Goal: Task Accomplishment & Management: Manage account settings

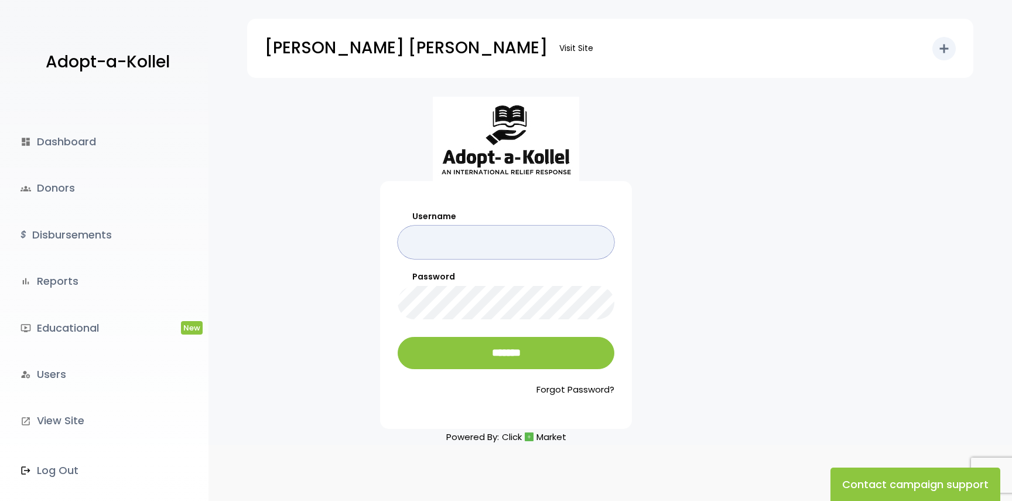
click at [540, 245] on input "Username" at bounding box center [506, 241] width 217 height 33
type input "**********"
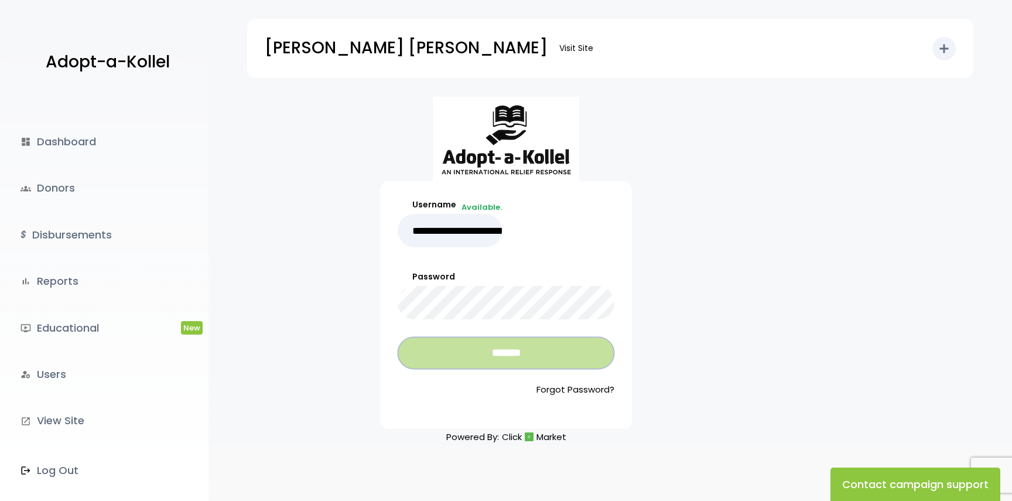
click at [523, 343] on input "*******" at bounding box center [506, 353] width 217 height 32
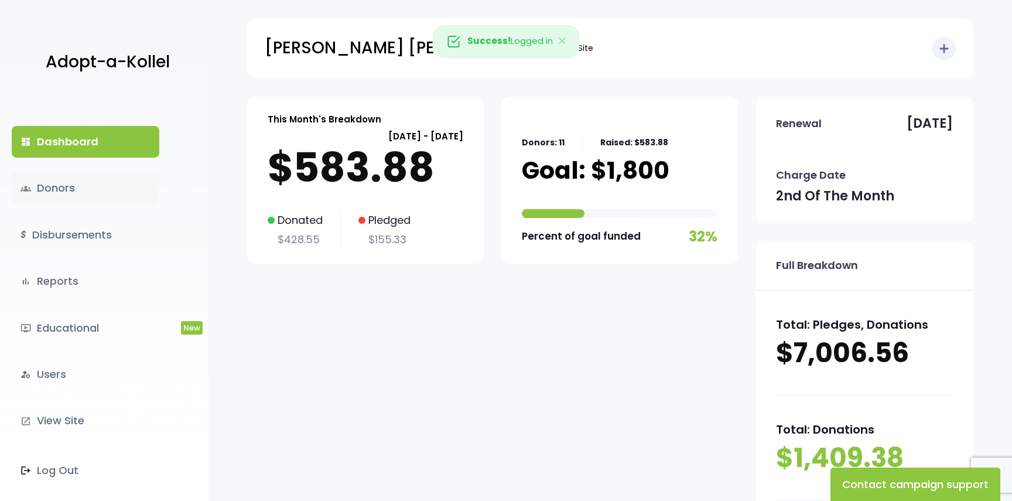
click at [118, 196] on link "groups Donors" at bounding box center [86, 188] width 148 height 32
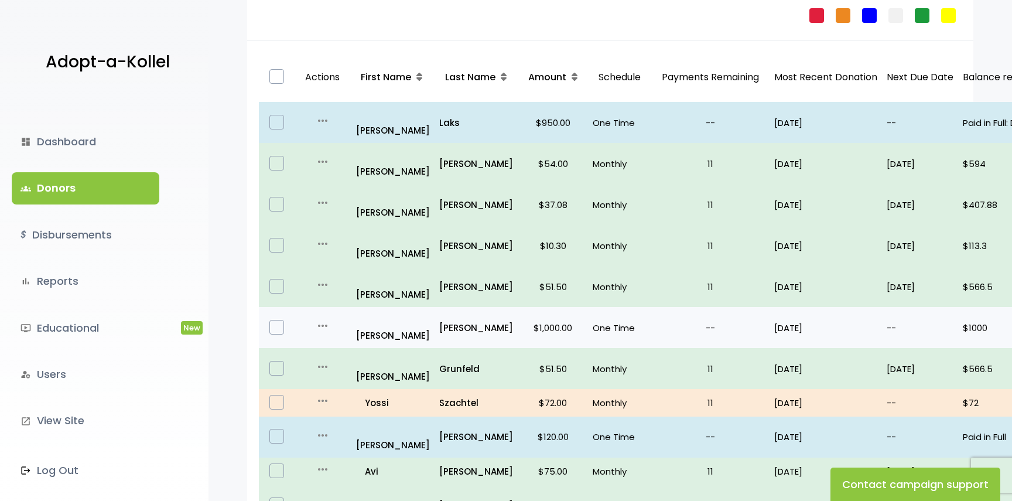
scroll to position [174, 0]
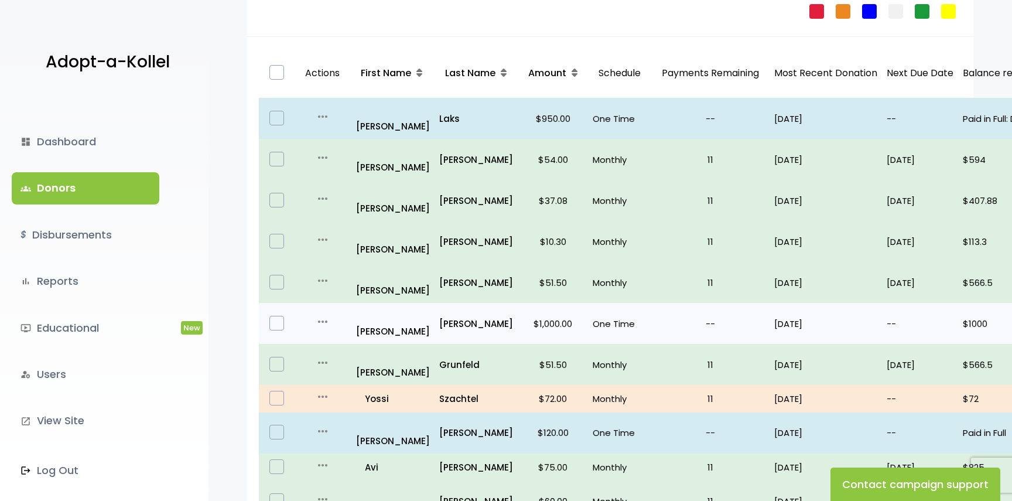
click at [658, 316] on p "--" at bounding box center [710, 324] width 109 height 16
click at [624, 316] on p "One Time" at bounding box center [620, 324] width 54 height 16
click at [319, 314] on icon "more_horiz" at bounding box center [323, 321] width 14 height 14
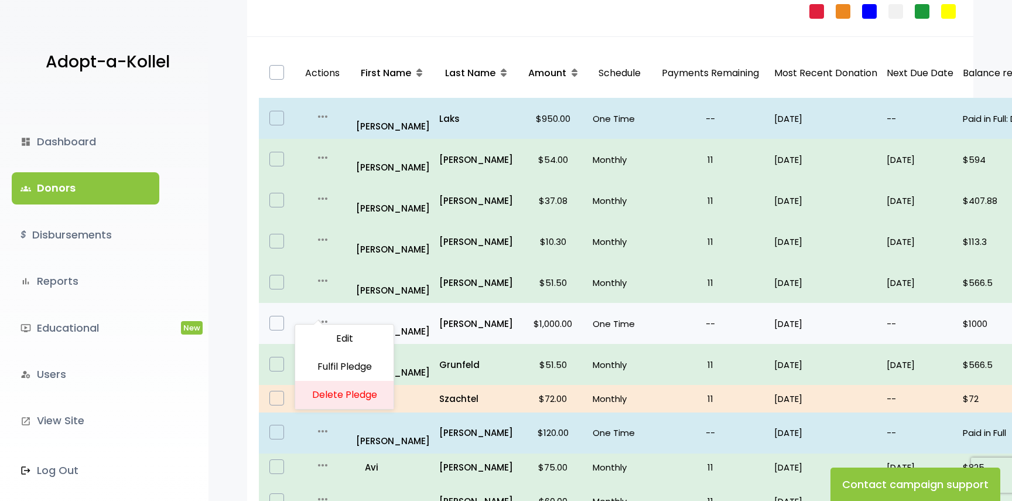
click at [319, 314] on icon "more_horiz" at bounding box center [323, 321] width 14 height 14
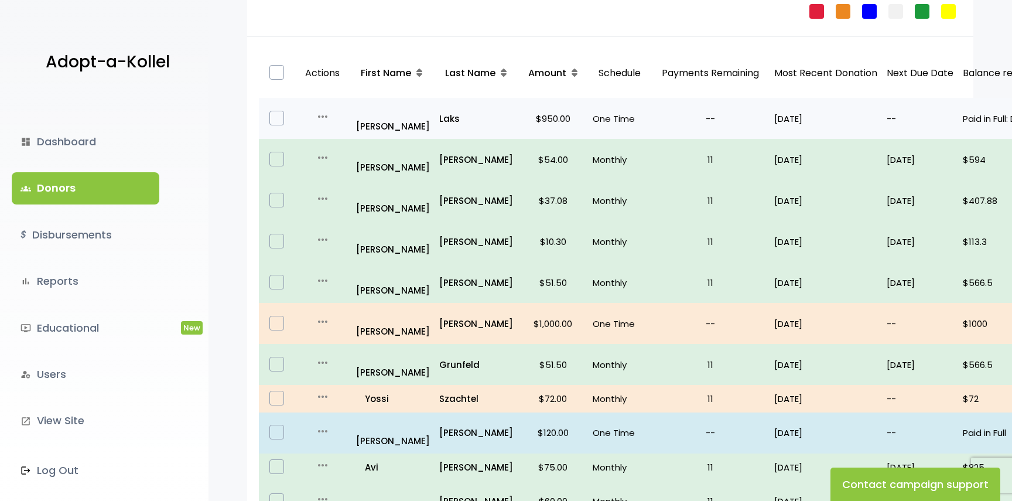
click at [321, 110] on icon "more_horiz" at bounding box center [323, 117] width 14 height 14
click at [338, 126] on link "Edit" at bounding box center [344, 133] width 98 height 28
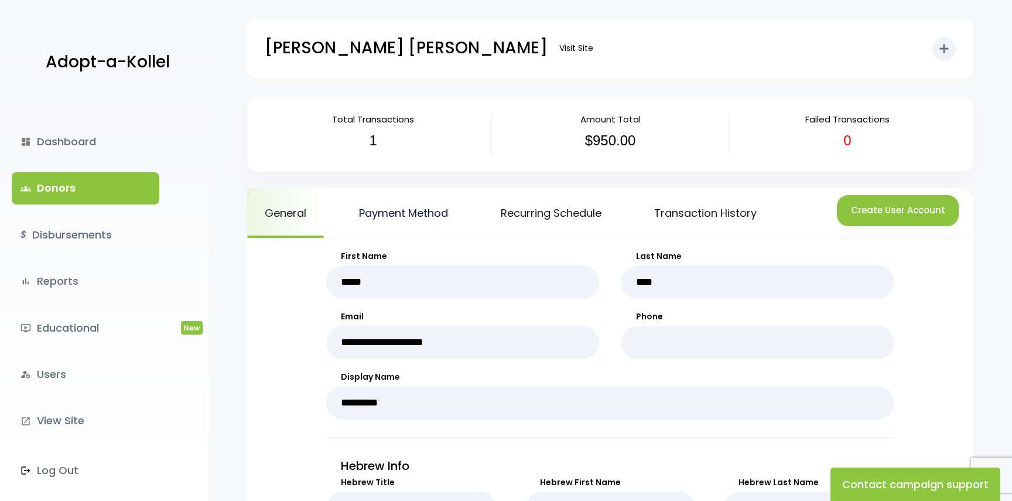
click at [422, 228] on link "Payment Method" at bounding box center [403, 213] width 124 height 50
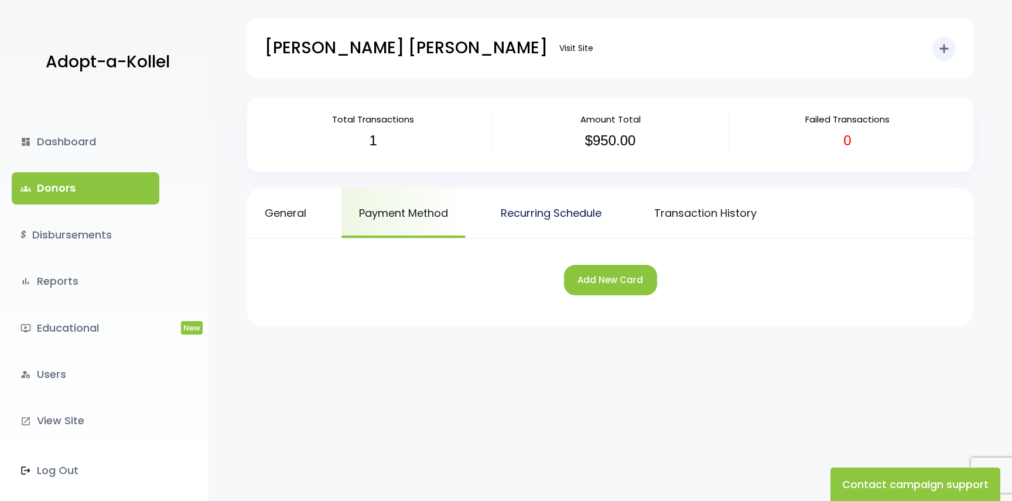
click at [505, 217] on link "Recurring Schedule" at bounding box center [551, 213] width 136 height 50
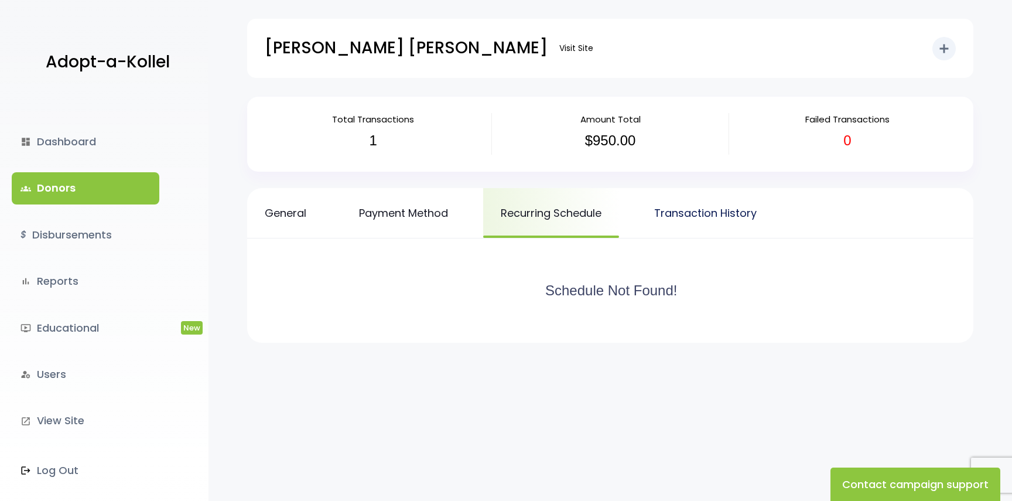
click at [685, 208] on link "Transaction History" at bounding box center [706, 213] width 138 height 50
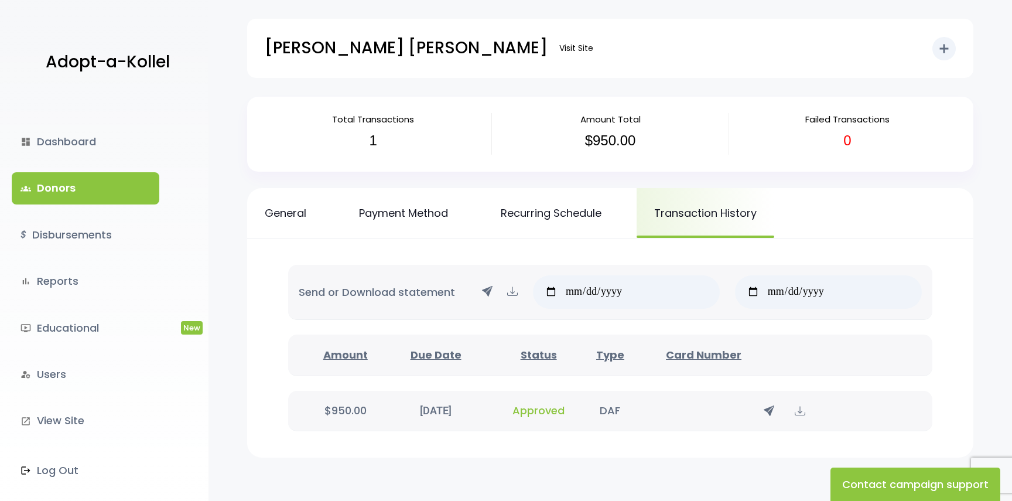
click at [541, 415] on span "Approved" at bounding box center [538, 410] width 52 height 15
click at [131, 198] on link "groups Donors" at bounding box center [86, 188] width 148 height 32
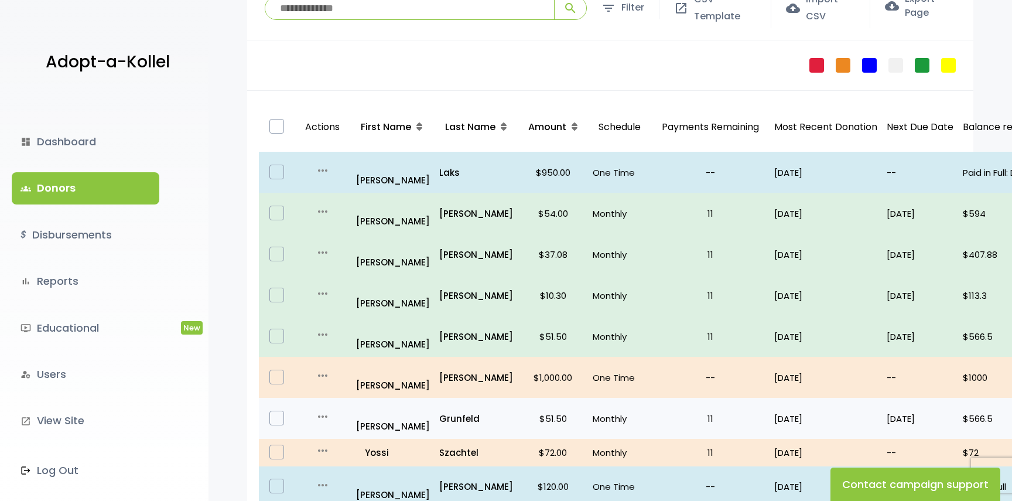
scroll to position [122, 0]
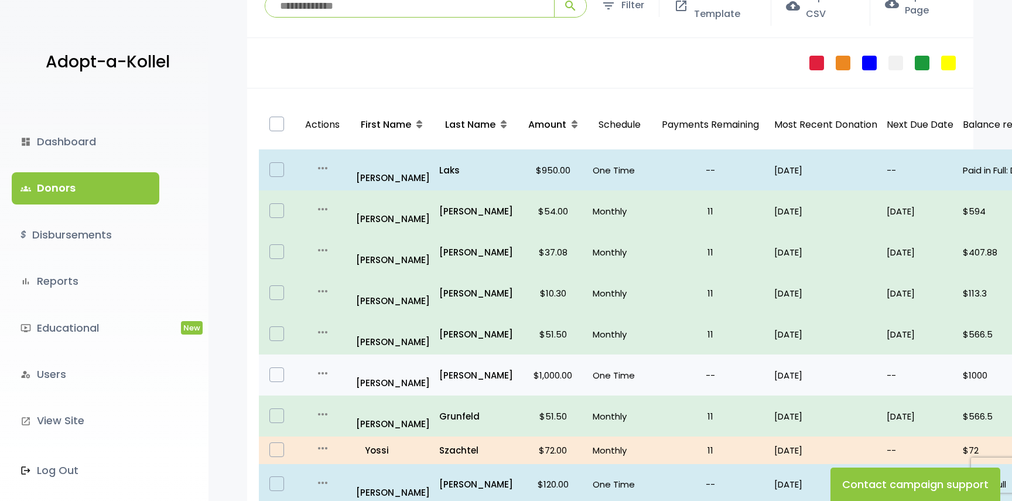
click at [326, 366] on icon "more_horiz" at bounding box center [323, 373] width 14 height 14
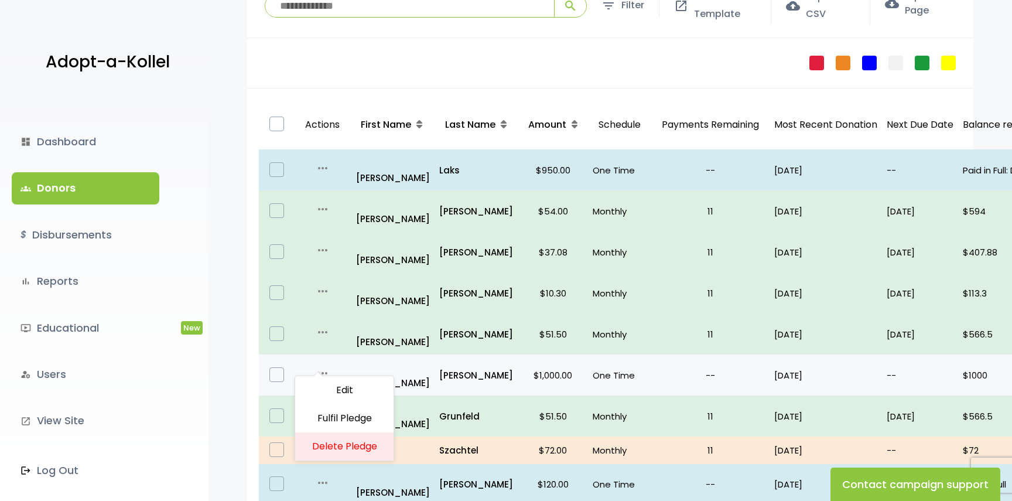
click at [324, 366] on icon "more_horiz" at bounding box center [323, 373] width 14 height 14
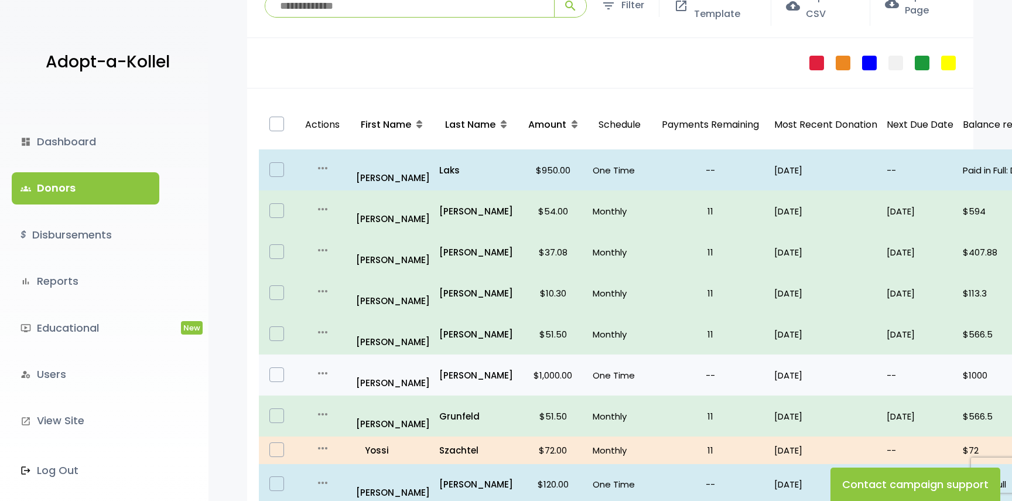
click at [324, 366] on icon "more_horiz" at bounding box center [323, 373] width 14 height 14
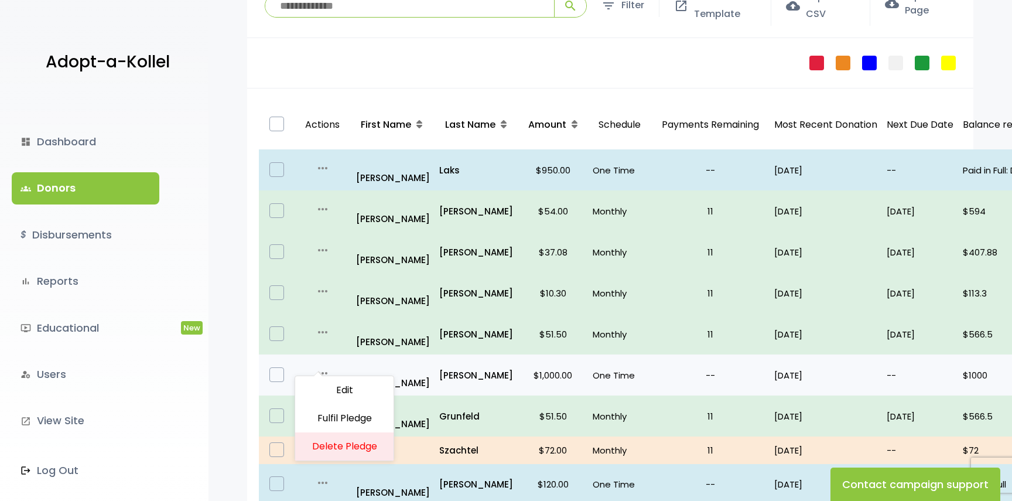
click at [324, 366] on icon "more_horiz" at bounding box center [323, 373] width 14 height 14
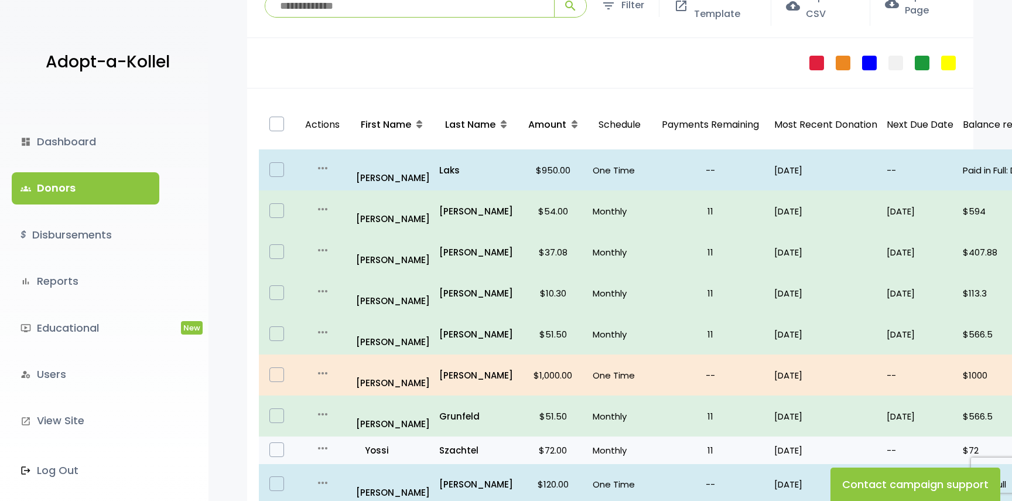
click at [326, 441] on icon "more_horiz" at bounding box center [323, 448] width 14 height 14
click at [331, 486] on link "Fulfil Pledge" at bounding box center [344, 500] width 98 height 28
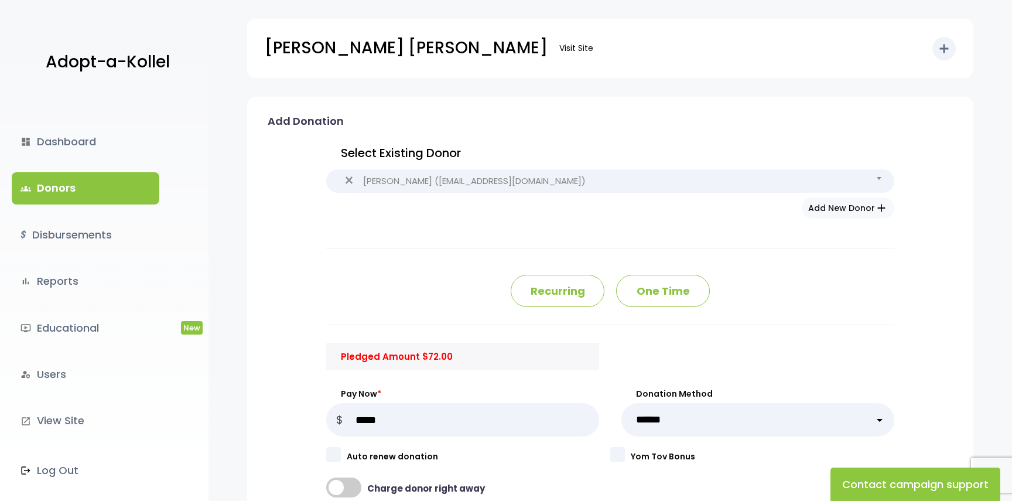
type input "*****"
type input "********"
type input "**********"
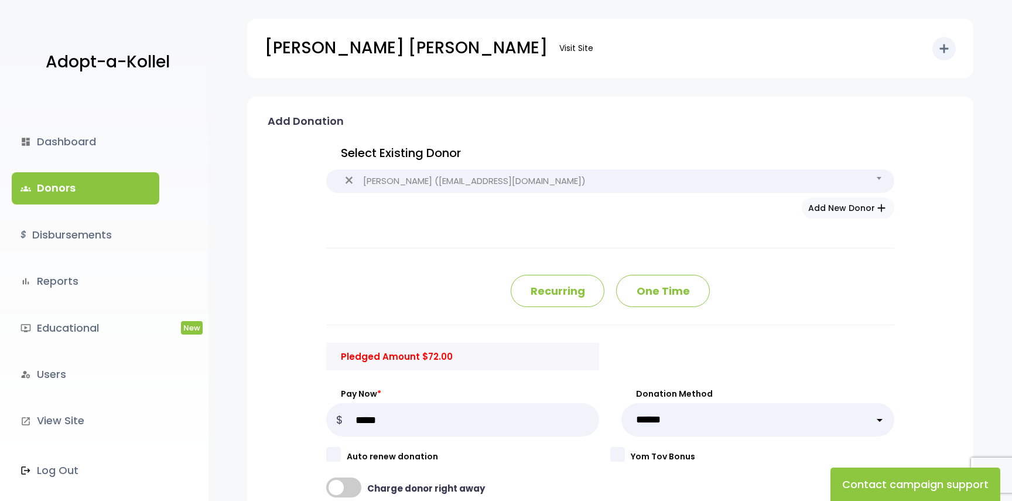
type input "**********"
type input "*******"
type input "**"
type input "*****"
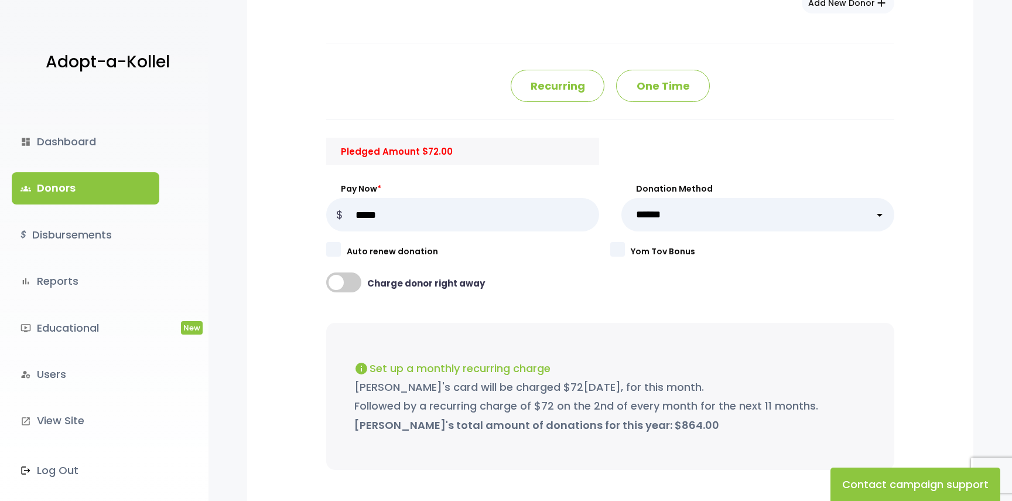
scroll to position [785, 0]
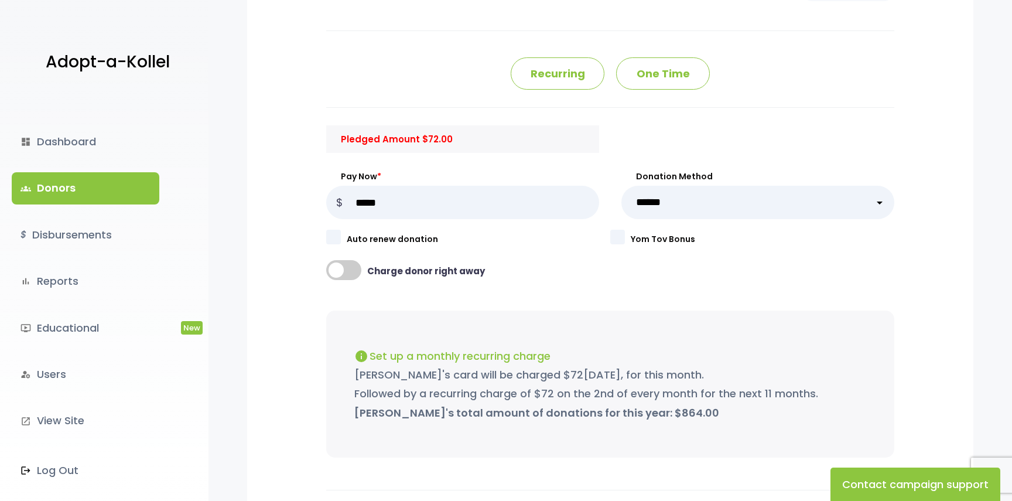
click at [385, 135] on p "Pledged Amount $ 72.00" at bounding box center [462, 139] width 273 height 16
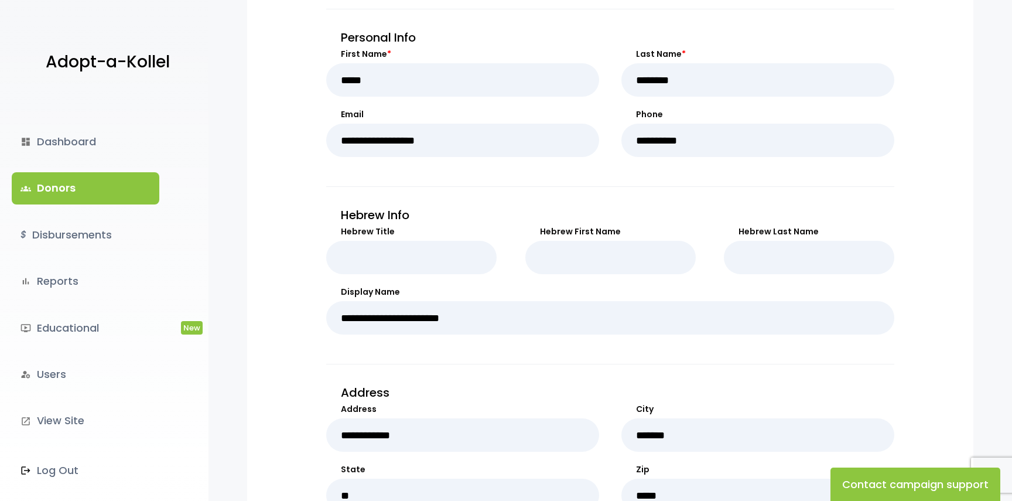
scroll to position [0, 0]
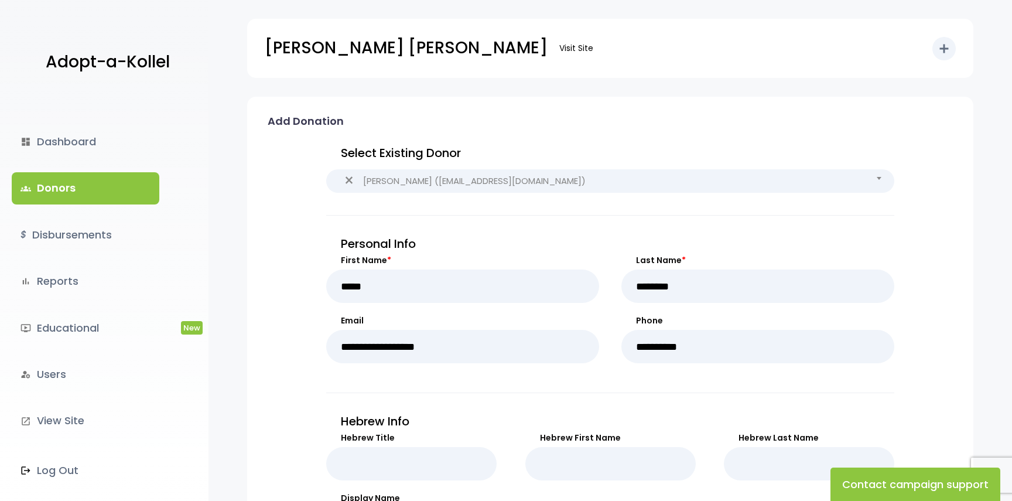
click at [127, 182] on link "groups Donors" at bounding box center [86, 188] width 148 height 32
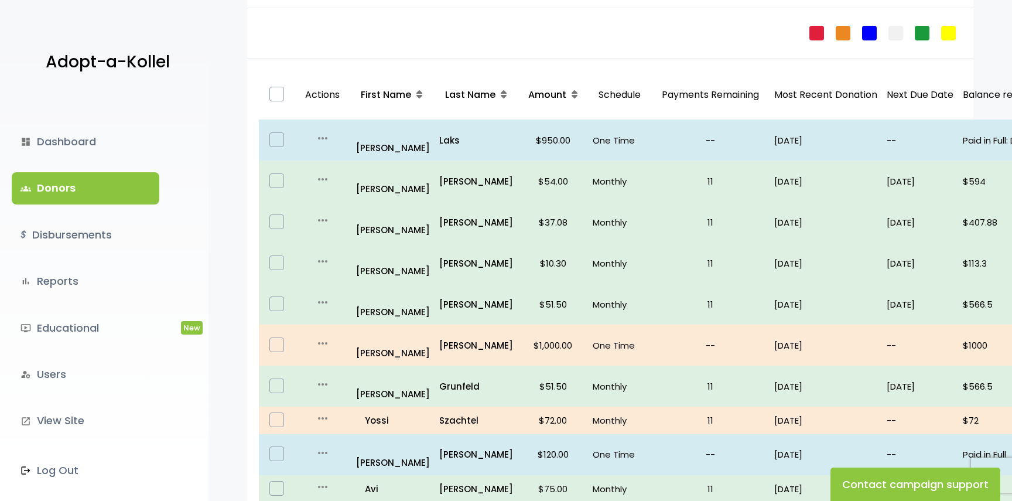
scroll to position [161, 0]
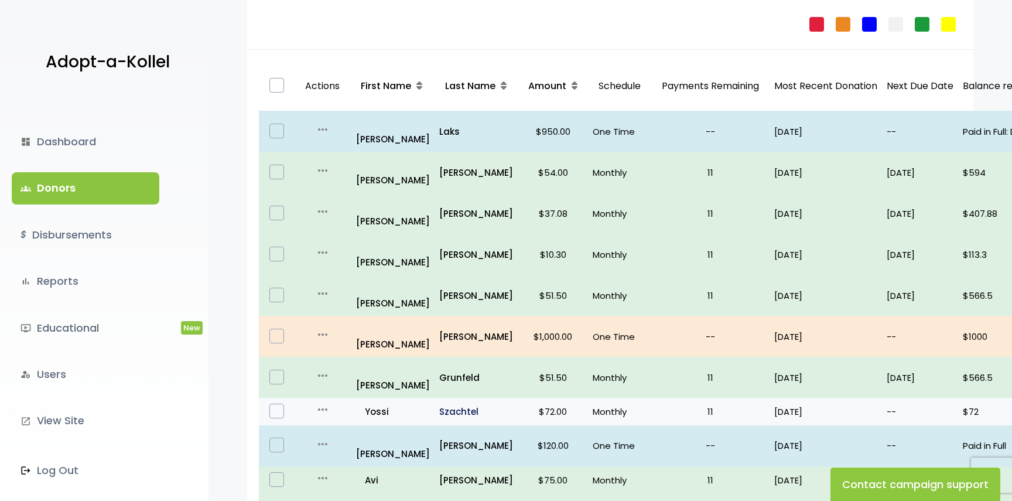
click at [495, 403] on p "Szachtel" at bounding box center [476, 411] width 74 height 16
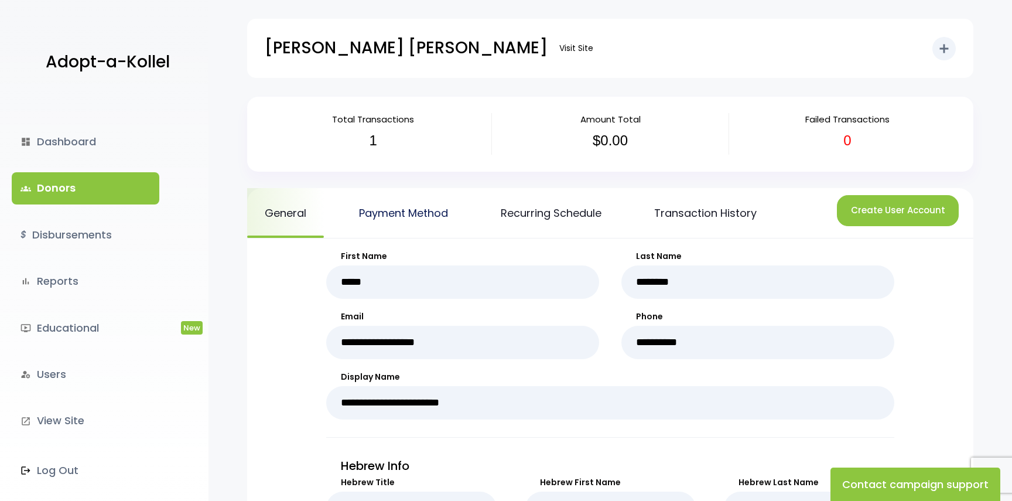
click at [432, 218] on link "Payment Method" at bounding box center [403, 213] width 124 height 50
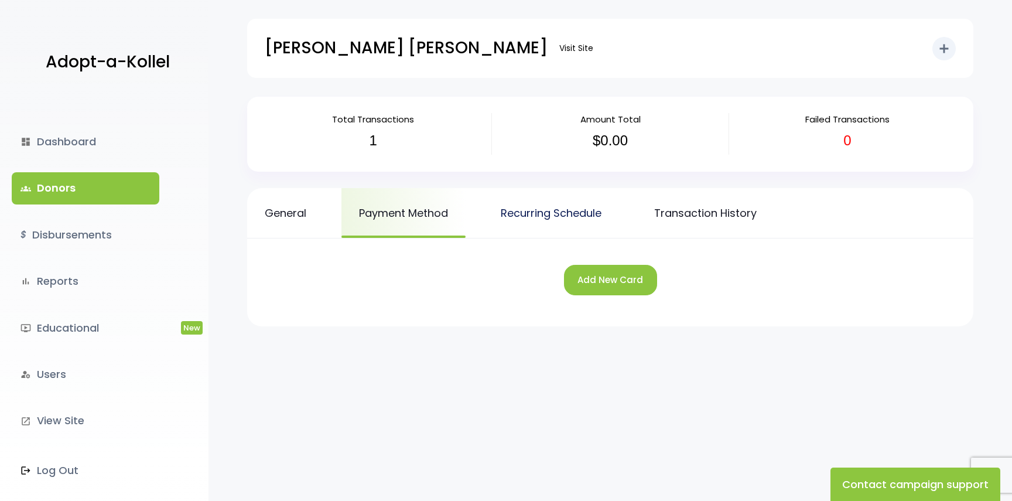
click at [533, 212] on link "Recurring Schedule" at bounding box center [551, 213] width 136 height 50
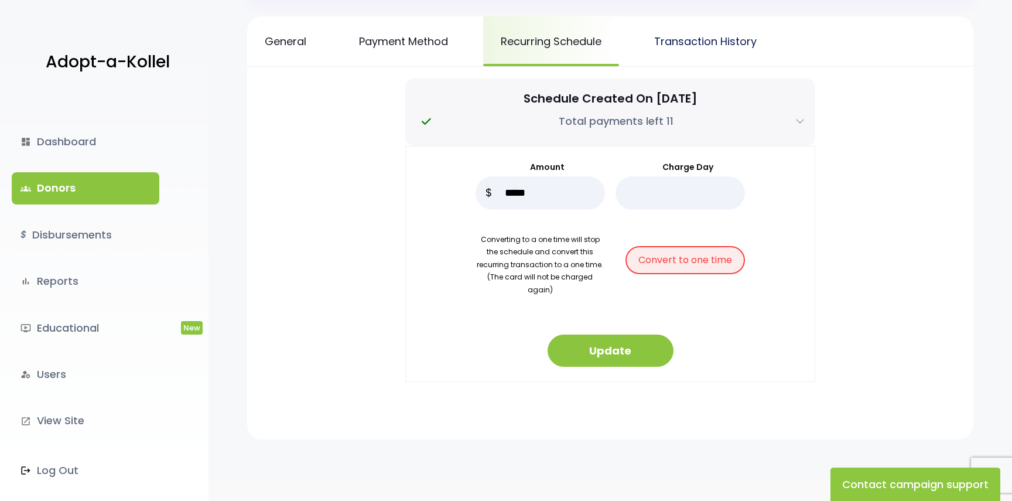
scroll to position [170, 0]
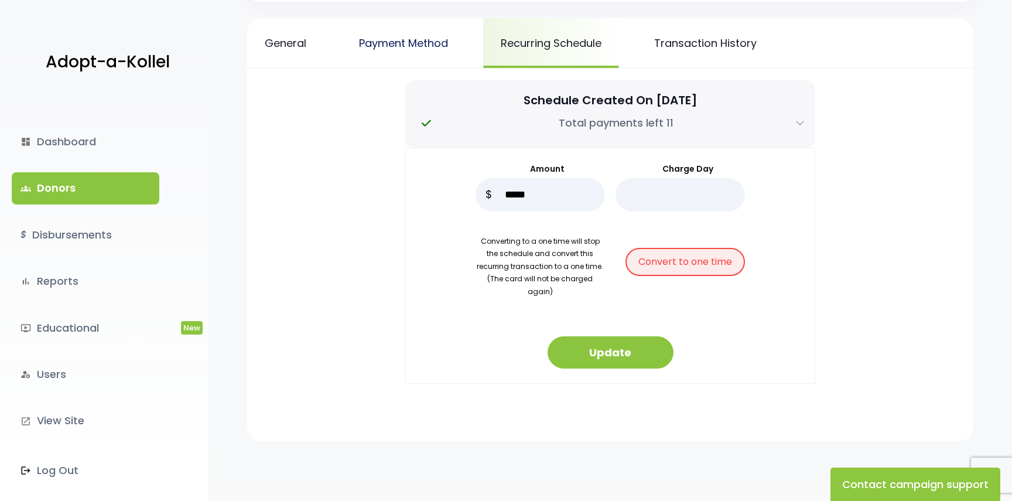
click at [444, 49] on link "Payment Method" at bounding box center [403, 43] width 124 height 50
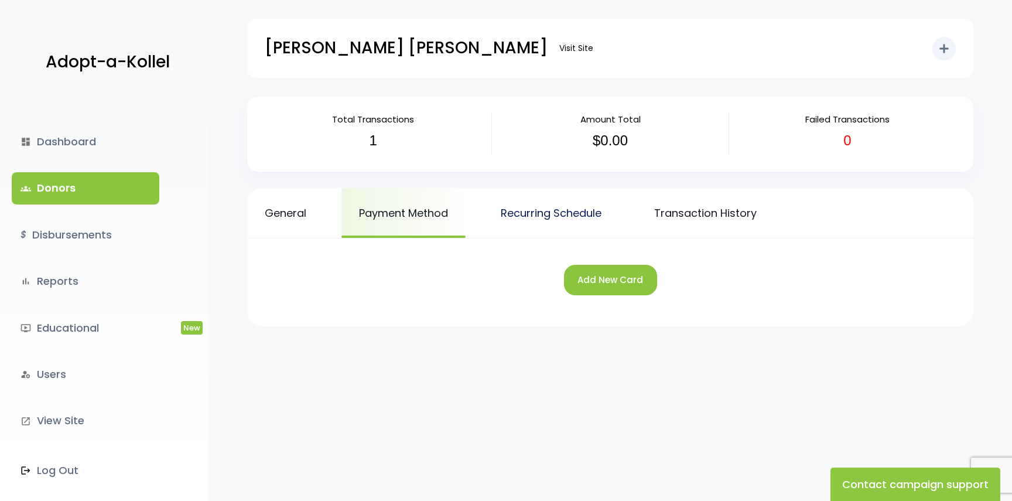
click at [593, 203] on link "Recurring Schedule" at bounding box center [551, 213] width 136 height 50
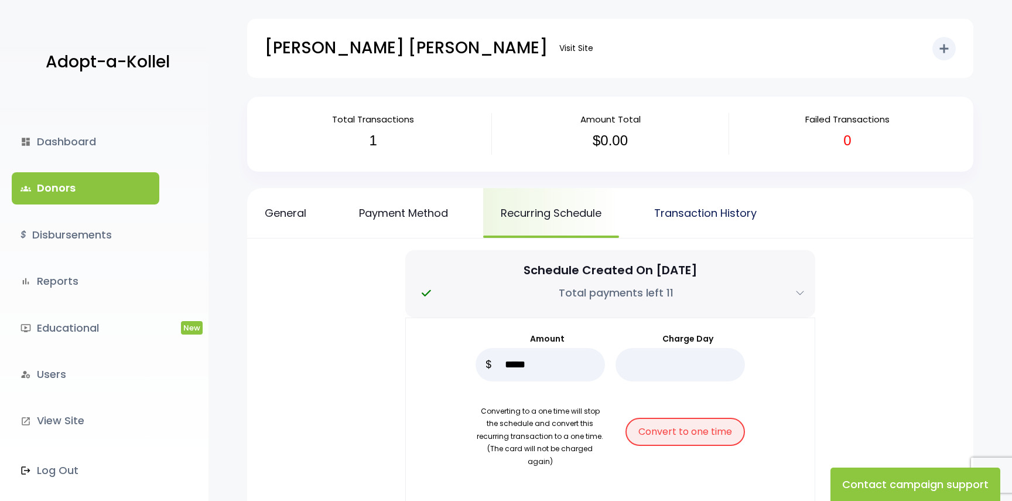
click at [700, 218] on link "Transaction History" at bounding box center [706, 213] width 138 height 50
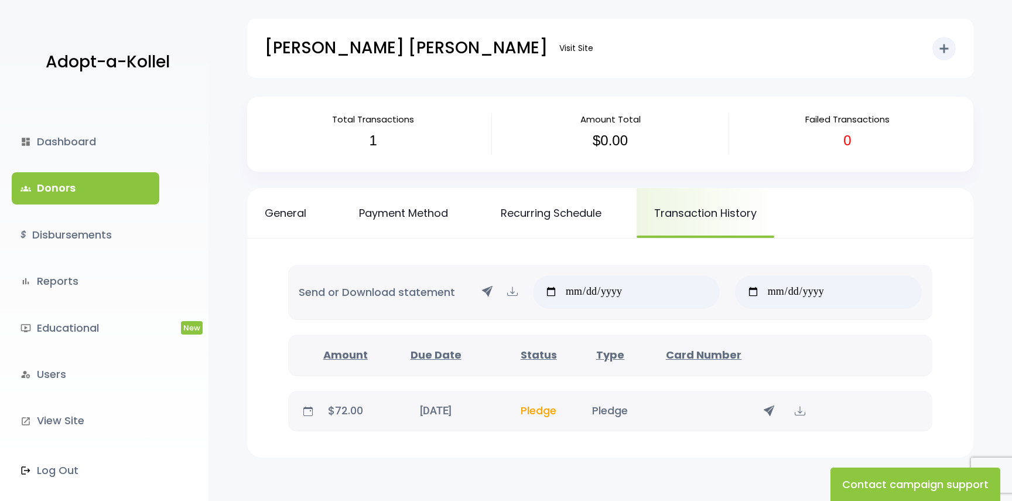
click at [537, 409] on span "Pledge" at bounding box center [539, 410] width 36 height 15
click at [801, 406] on icon at bounding box center [800, 410] width 11 height 15
click at [306, 412] on icon at bounding box center [307, 410] width 9 height 9
click at [327, 407] on p "$72.00" at bounding box center [345, 410] width 56 height 19
click at [295, 206] on link "General" at bounding box center [285, 213] width 77 height 50
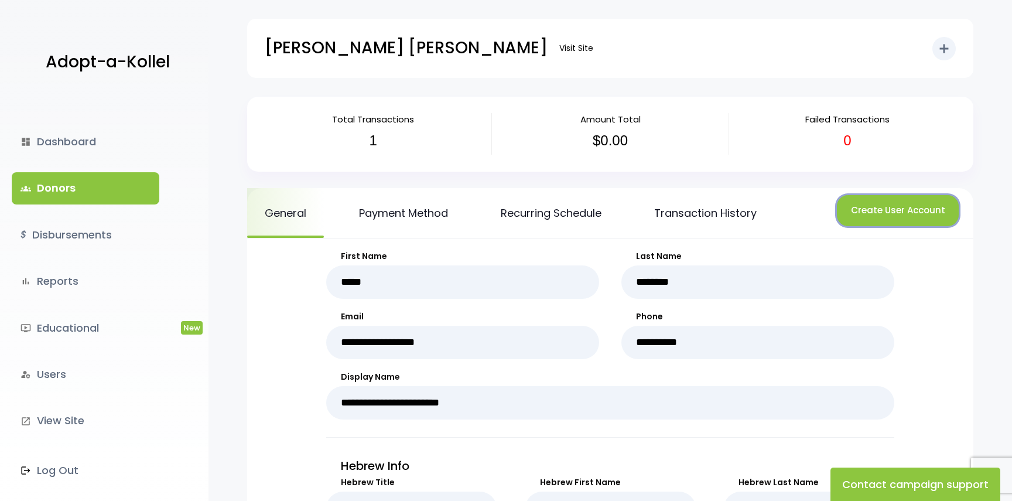
click at [884, 216] on button "Create User Account" at bounding box center [898, 210] width 122 height 31
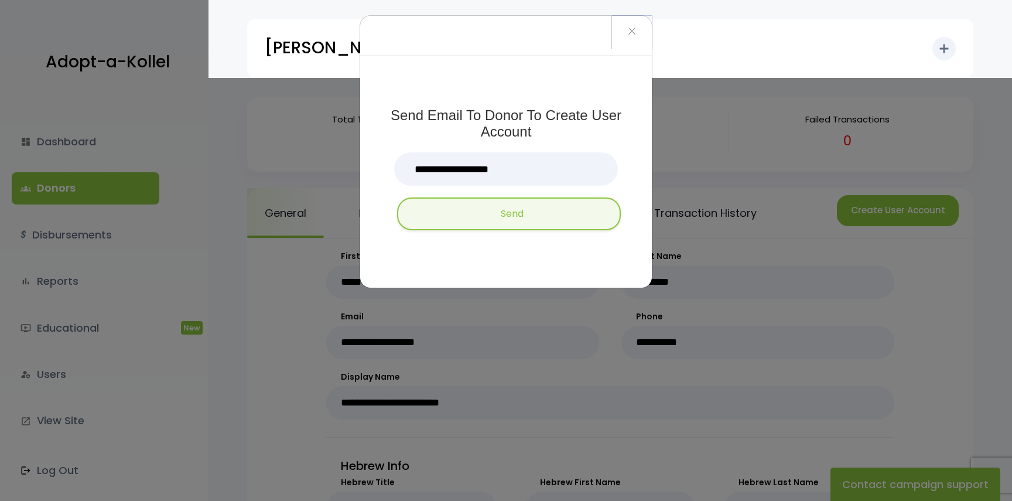
click at [628, 35] on span "×" at bounding box center [632, 31] width 8 height 25
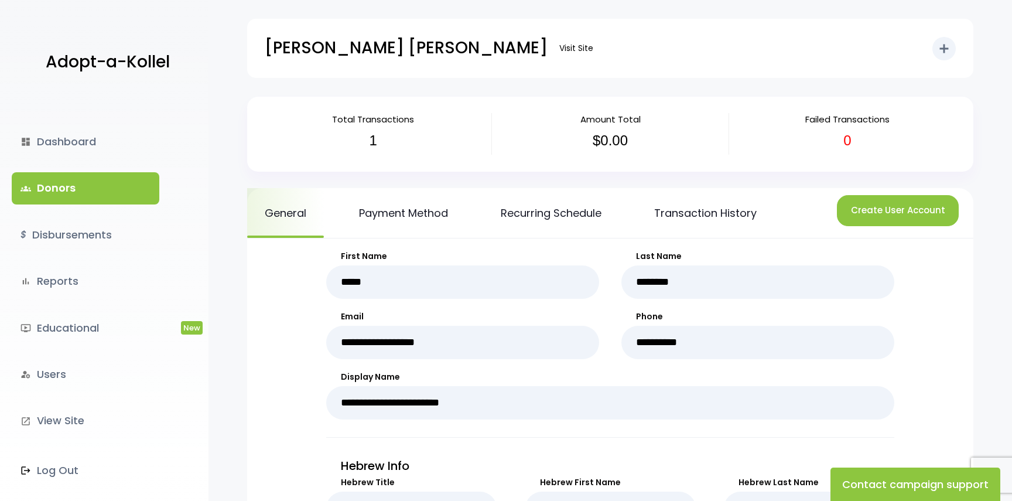
click at [119, 182] on link "groups Donors" at bounding box center [86, 188] width 148 height 32
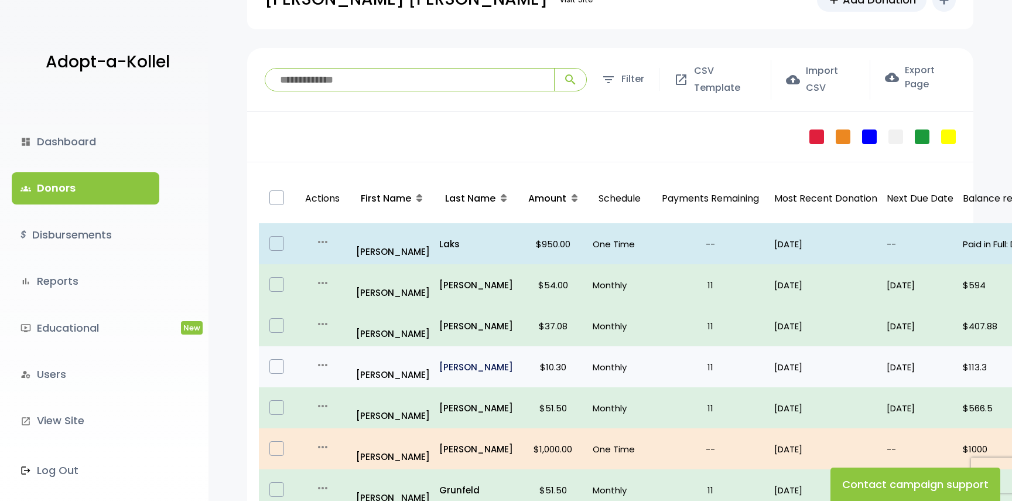
scroll to position [88, 0]
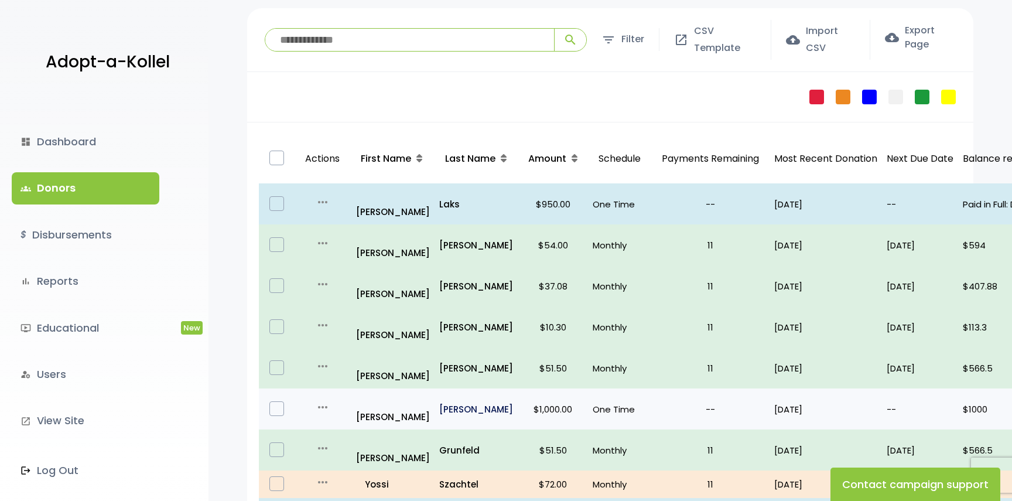
click at [468, 401] on p "[PERSON_NAME]" at bounding box center [476, 409] width 74 height 16
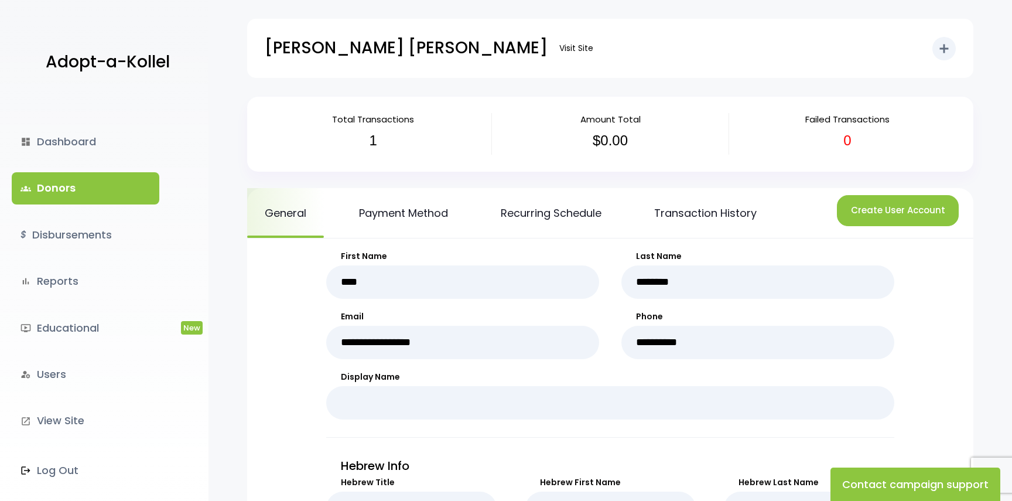
click at [883, 194] on div "General Payment Method Recurring Schedule Transaction History Create User Accou…" at bounding box center [610, 213] width 726 height 50
click at [878, 207] on button "Create User Account" at bounding box center [898, 210] width 122 height 31
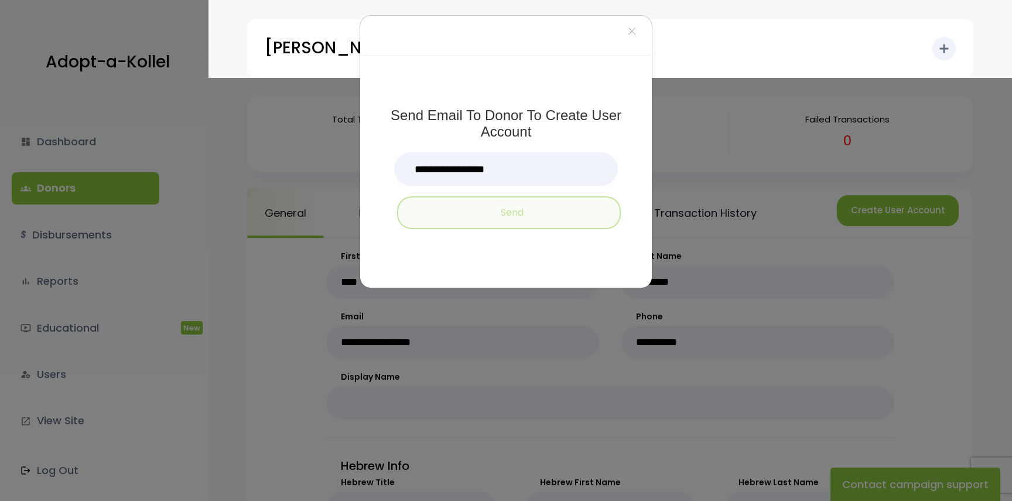
click at [559, 227] on button "Send" at bounding box center [509, 212] width 224 height 33
